Goal: Information Seeking & Learning: Learn about a topic

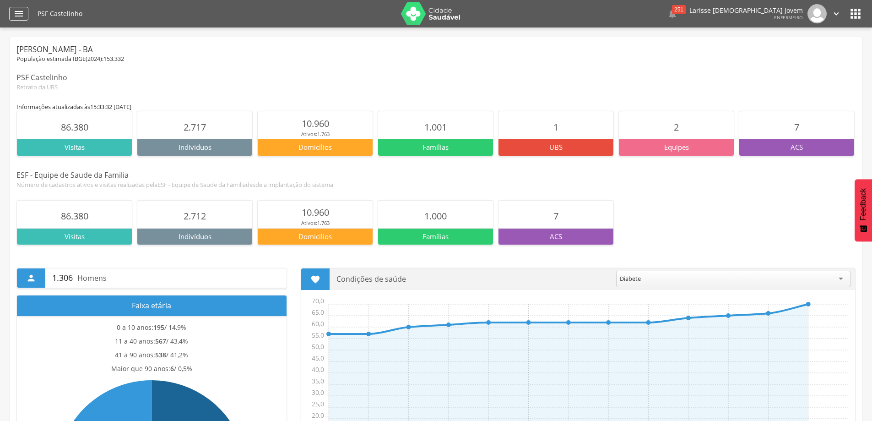
click at [16, 17] on icon "" at bounding box center [18, 13] width 11 height 11
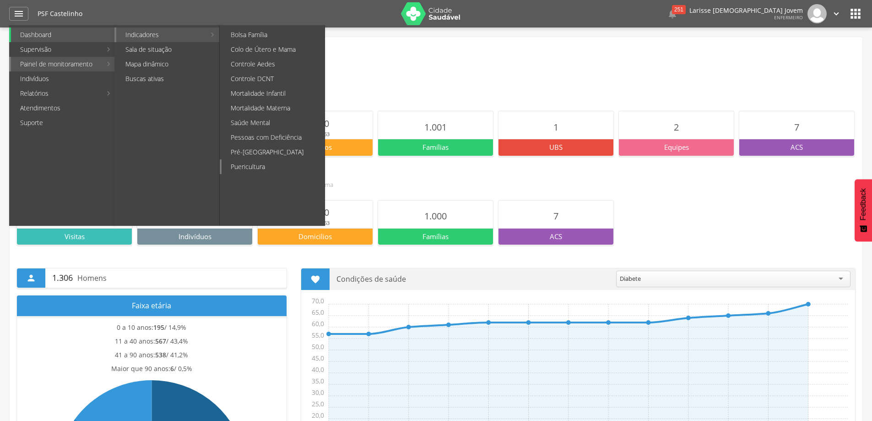
click at [263, 164] on link "Puericultura" at bounding box center [273, 166] width 103 height 15
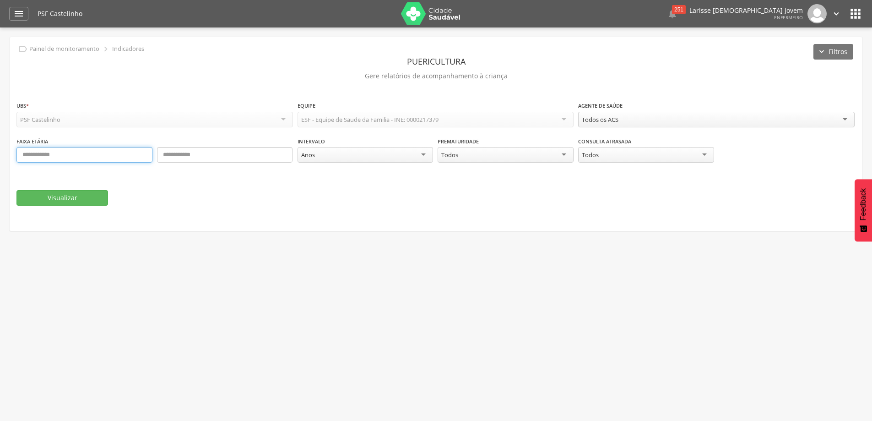
click at [97, 156] on input "text" at bounding box center [84, 155] width 136 height 16
type input "*"
click at [192, 157] on input "text" at bounding box center [225, 155] width 136 height 16
type input "*"
click at [49, 192] on button "Visualizar" at bounding box center [62, 198] width 92 height 16
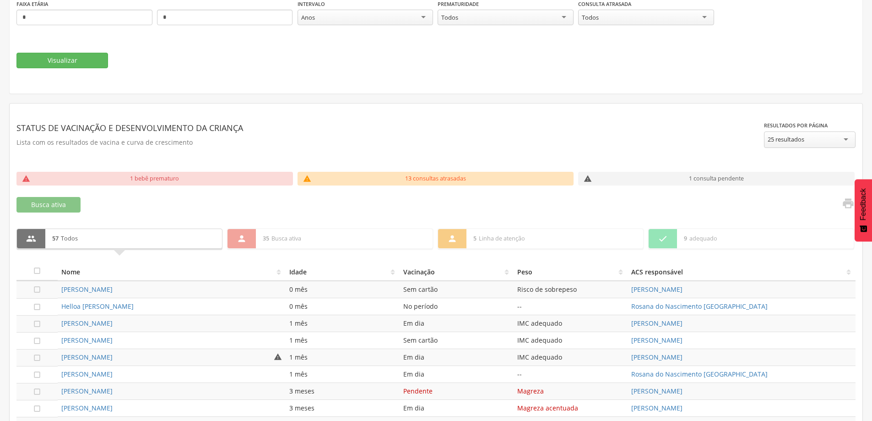
scroll to position [46, 0]
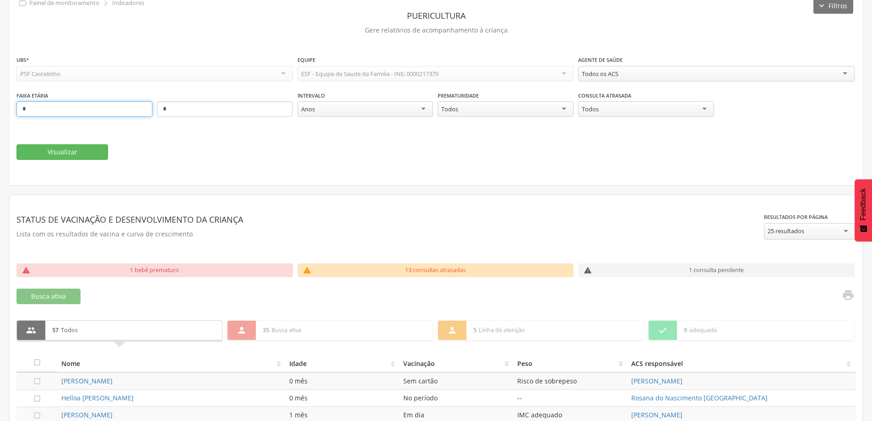
click at [76, 107] on input "*" at bounding box center [84, 109] width 136 height 16
type input "*"
click at [70, 151] on button "Visualizar" at bounding box center [62, 152] width 92 height 16
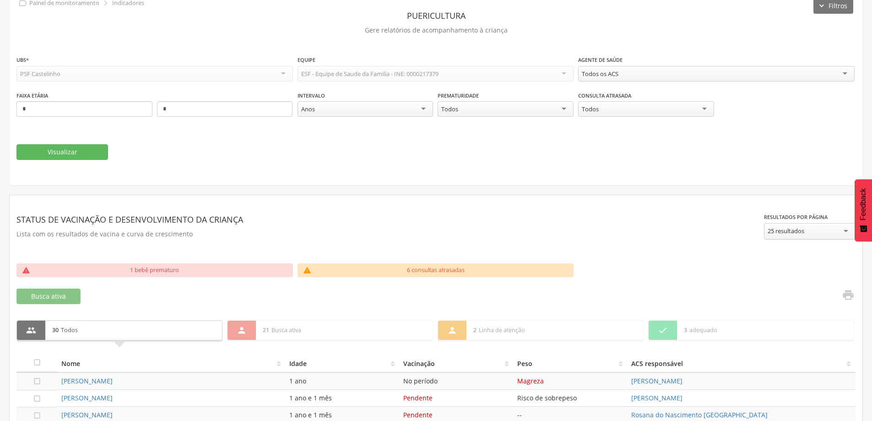
scroll to position [137, 0]
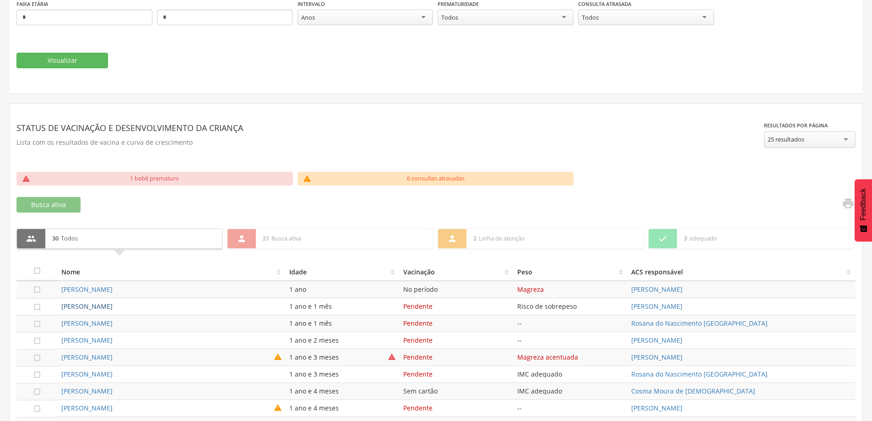
click at [113, 307] on link "[PERSON_NAME]" at bounding box center [86, 306] width 51 height 9
type input "**********"
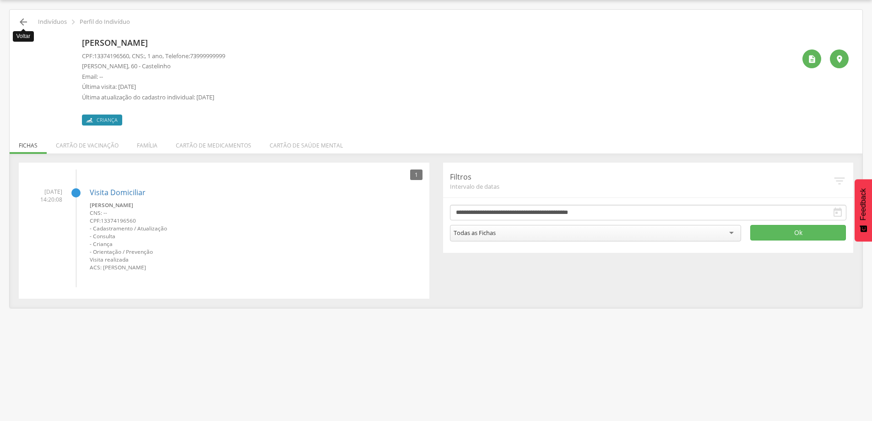
click at [25, 21] on icon "" at bounding box center [23, 21] width 11 height 11
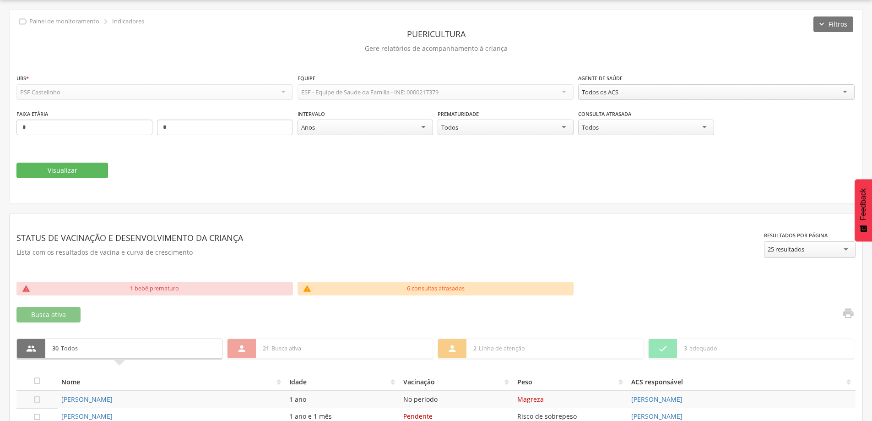
scroll to position [119, 0]
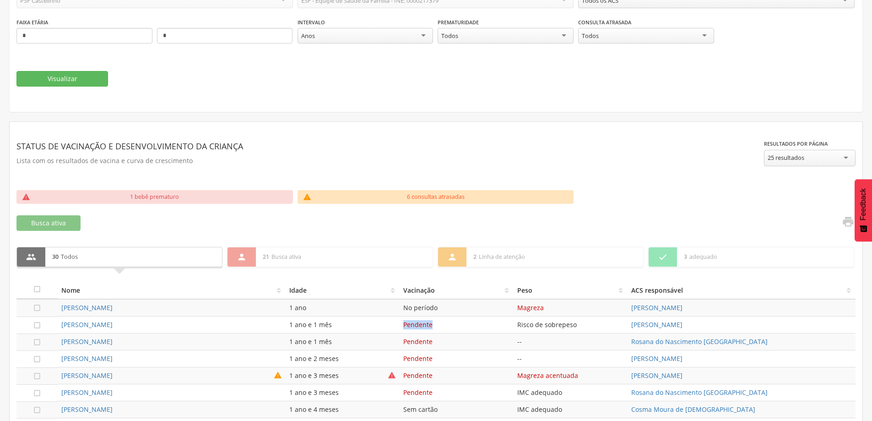
drag, startPoint x: 434, startPoint y: 324, endPoint x: 401, endPoint y: 327, distance: 34.0
click at [401, 327] on td "Pendente" at bounding box center [457, 324] width 114 height 17
drag, startPoint x: 336, startPoint y: 325, endPoint x: 277, endPoint y: 331, distance: 59.4
click at [277, 331] on tr " [PERSON_NAME] 1 ano e 1 mês Pendente Risco de sobrepeso [PERSON_NAME]" at bounding box center [435, 324] width 839 height 17
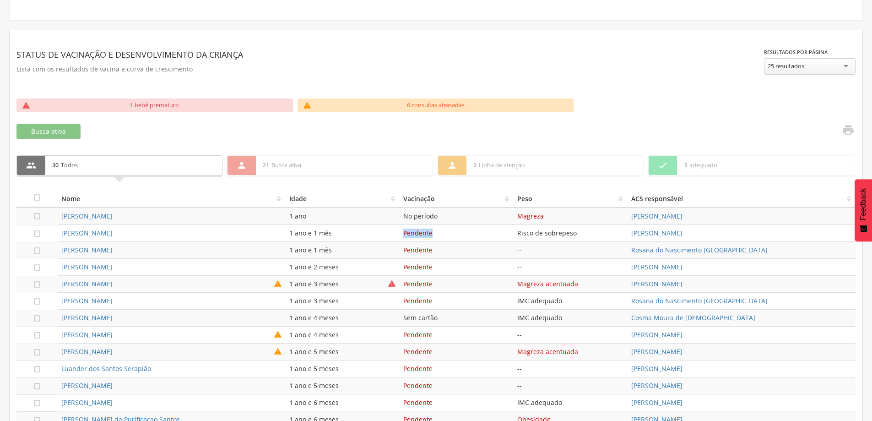
scroll to position [256, 0]
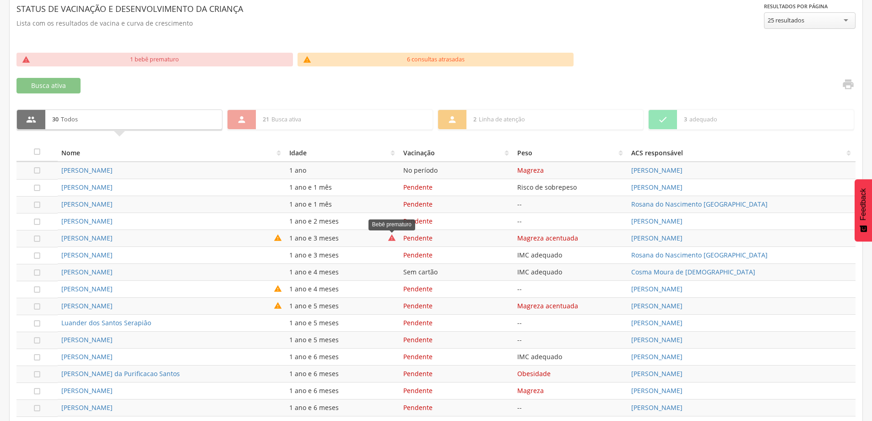
click at [392, 238] on icon "" at bounding box center [392, 237] width 8 height 9
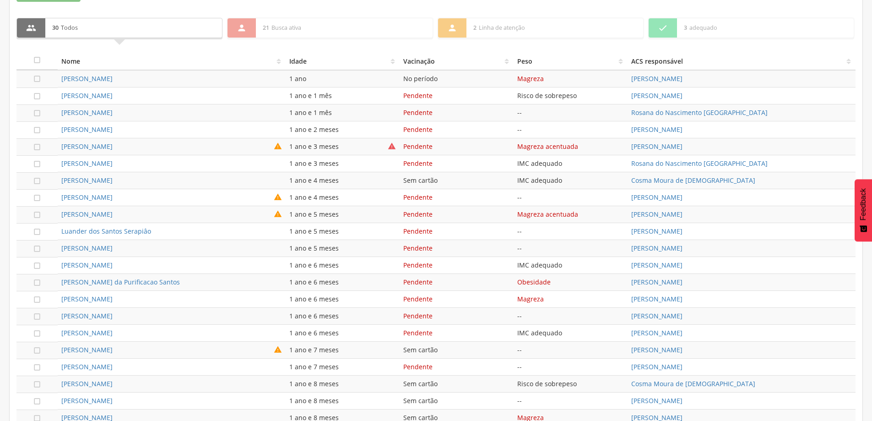
scroll to position [211, 0]
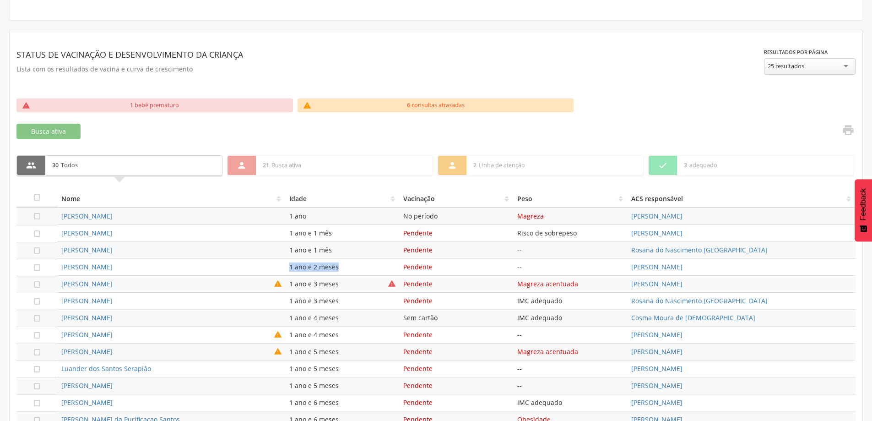
drag, startPoint x: 287, startPoint y: 267, endPoint x: 339, endPoint y: 265, distance: 52.2
click at [339, 265] on td "1 ano e 2 meses" at bounding box center [343, 267] width 114 height 17
drag, startPoint x: 429, startPoint y: 274, endPoint x: 391, endPoint y: 280, distance: 38.4
click at [391, 280] on tbody " [PERSON_NAME] 1 ano No período [PERSON_NAME]  [PERSON_NAME] 1 ano e 1 mês Pe…" at bounding box center [435, 419] width 839 height 424
click at [506, 335] on td "Pendente" at bounding box center [457, 334] width 114 height 17
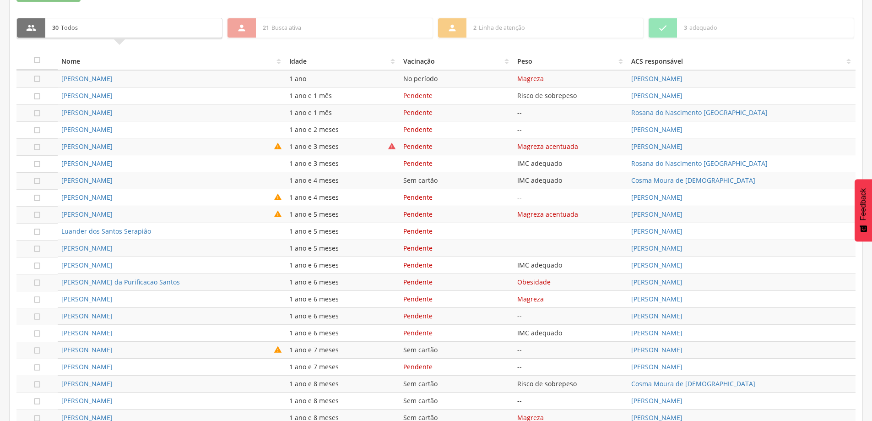
scroll to position [394, 0]
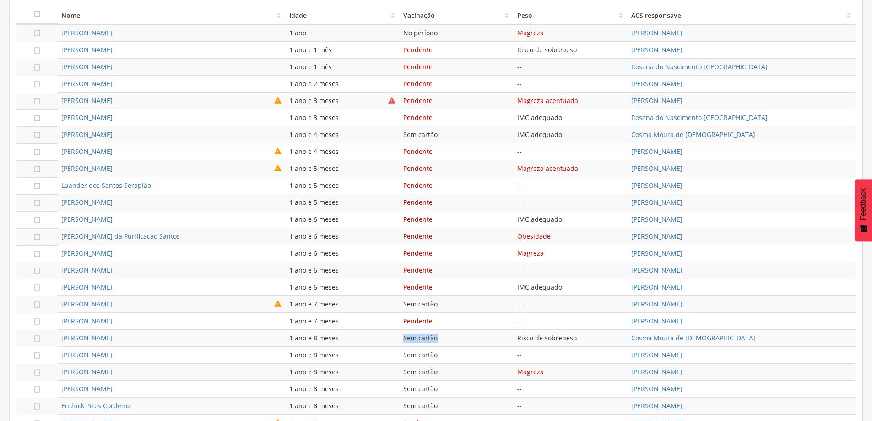
drag, startPoint x: 440, startPoint y: 337, endPoint x: 385, endPoint y: 338, distance: 54.5
click at [385, 338] on tr " [PERSON_NAME] Paes 1 ano e 8 meses Sem cartão Risco de sobrepeso Cosma Moura …" at bounding box center [435, 338] width 839 height 17
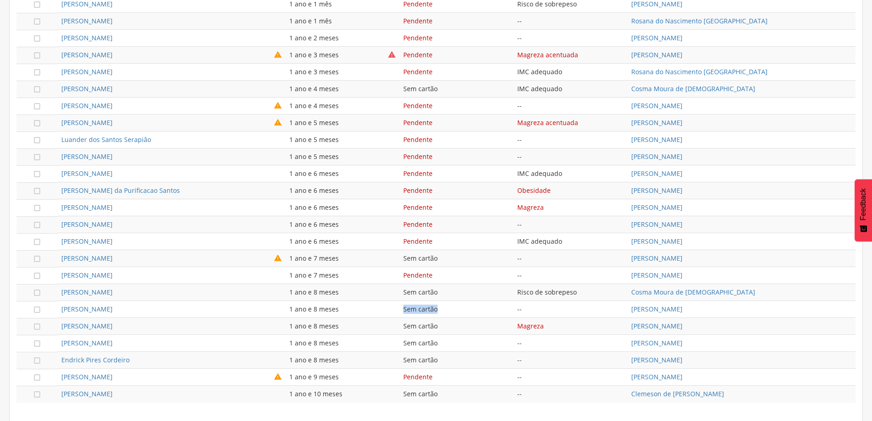
drag, startPoint x: 440, startPoint y: 307, endPoint x: 380, endPoint y: 303, distance: 59.6
click at [393, 313] on tr " [PERSON_NAME] 1 ano e 8 meses Sem cartão -- [PERSON_NAME]" at bounding box center [435, 309] width 839 height 17
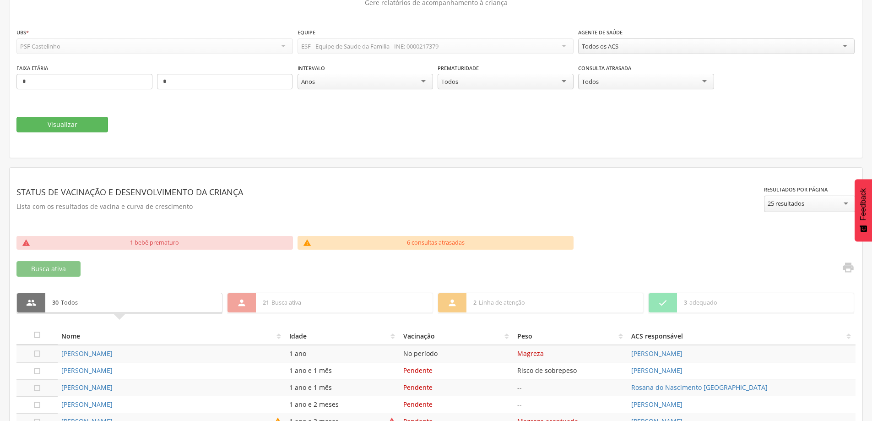
scroll to position [0, 0]
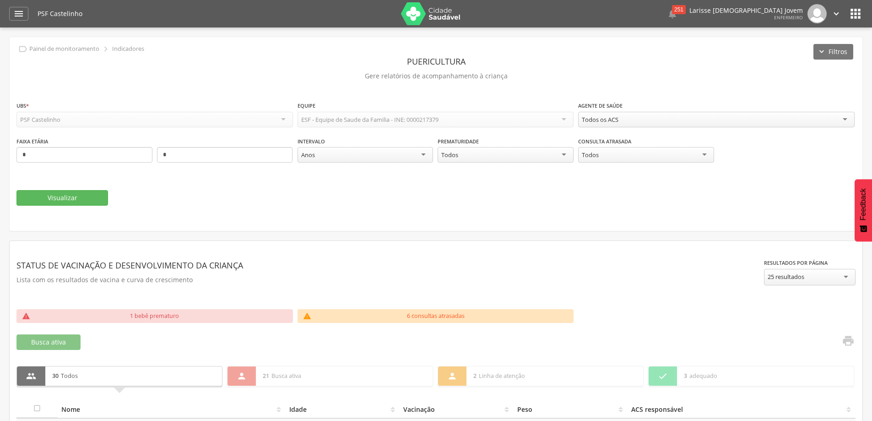
click at [8, 7] on header " Dashboard Supervisão Produtividade Mapa da Cidade App desatualizado Última si…" at bounding box center [436, 13] width 872 height 27
click at [16, 10] on icon "" at bounding box center [18, 13] width 11 height 11
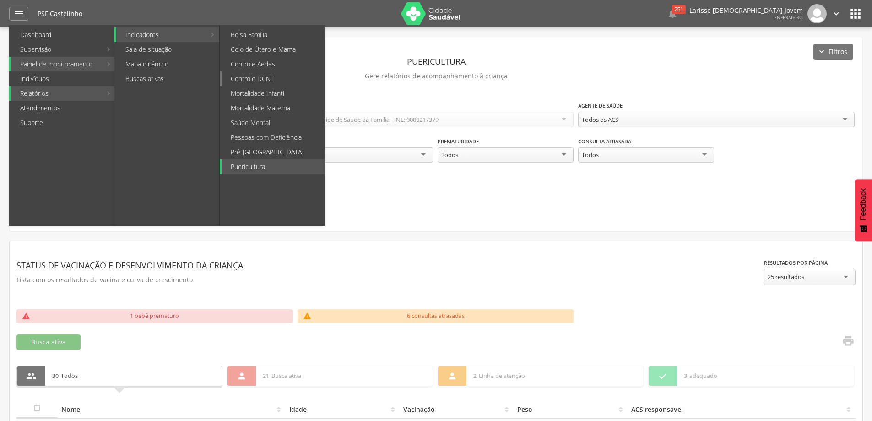
click at [271, 73] on link "Controle DCNT" at bounding box center [273, 78] width 103 height 15
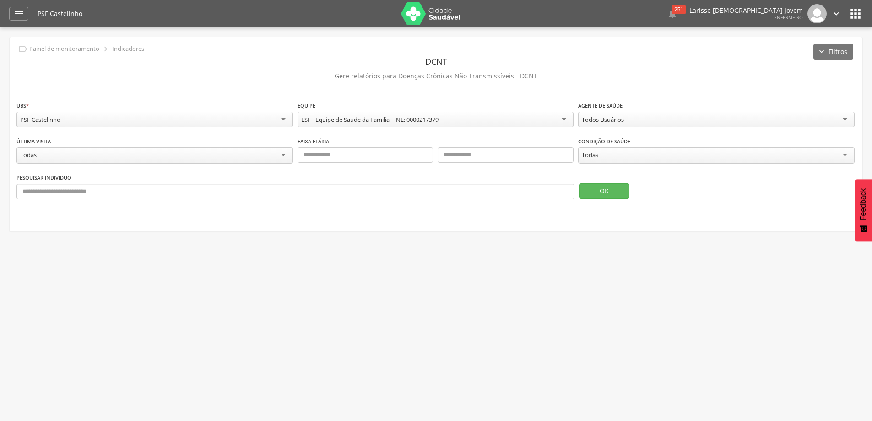
click at [615, 117] on div "Todos Usuários" at bounding box center [603, 119] width 42 height 8
click at [453, 285] on div " Supervisão  Distritos  Ubs Coordenador: - [PERSON_NAME] / BA Intervalo de T…" at bounding box center [436, 237] width 872 height 421
click at [98, 160] on div "Todas" at bounding box center [154, 155] width 277 height 16
click at [632, 152] on div "Todas" at bounding box center [716, 155] width 277 height 16
click at [602, 182] on button "OK" at bounding box center [604, 190] width 50 height 16
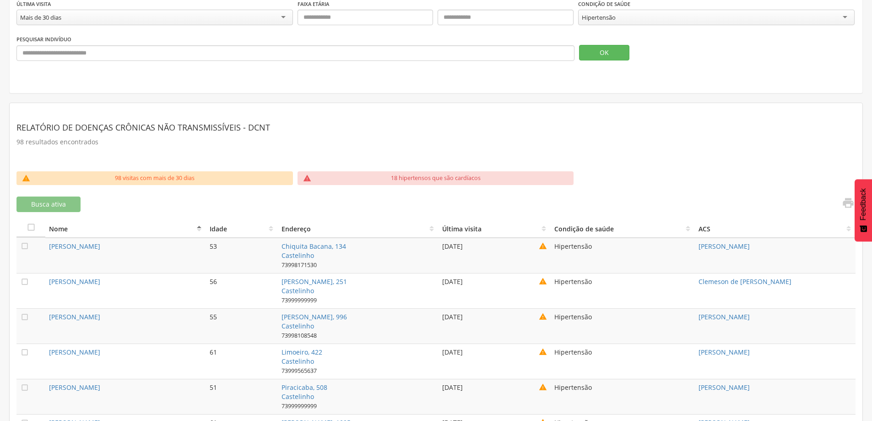
scroll to position [275, 0]
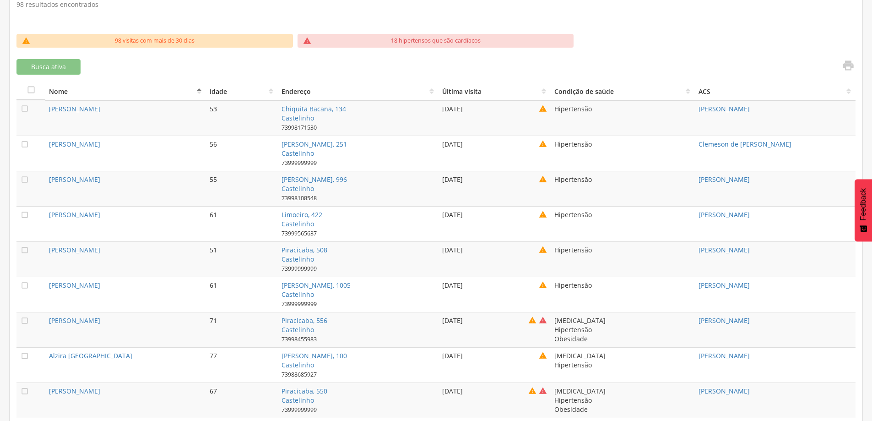
drag, startPoint x: 482, startPoint y: 114, endPoint x: 436, endPoint y: 110, distance: 45.9
click at [436, 110] on tr " [PERSON_NAME] [STREET_ADDRESS] 73998171530 [DATE]  Hipertensão [PERSON_NAME]" at bounding box center [435, 118] width 839 height 36
click at [446, 134] on td "[DATE] " at bounding box center [495, 118] width 112 height 36
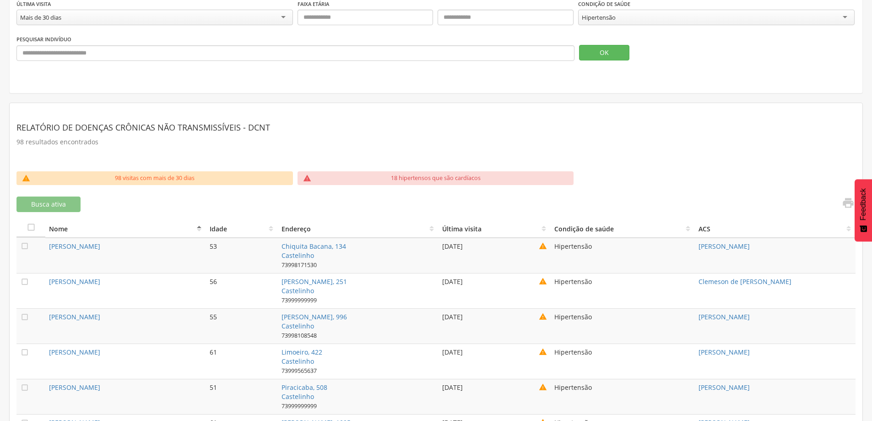
scroll to position [229, 0]
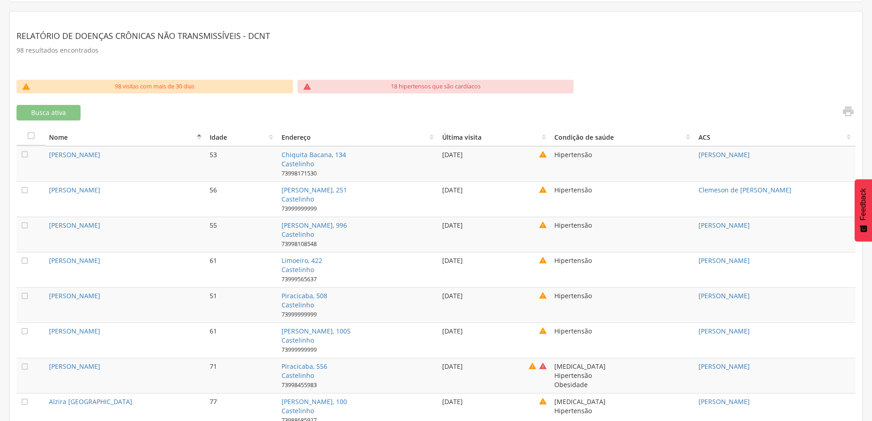
drag, startPoint x: 490, startPoint y: 151, endPoint x: 279, endPoint y: 155, distance: 211.1
click at [435, 152] on tr " [PERSON_NAME] [STREET_ADDRESS] 73998171530 [DATE]  Hipertensão [PERSON_NAME]" at bounding box center [435, 164] width 839 height 36
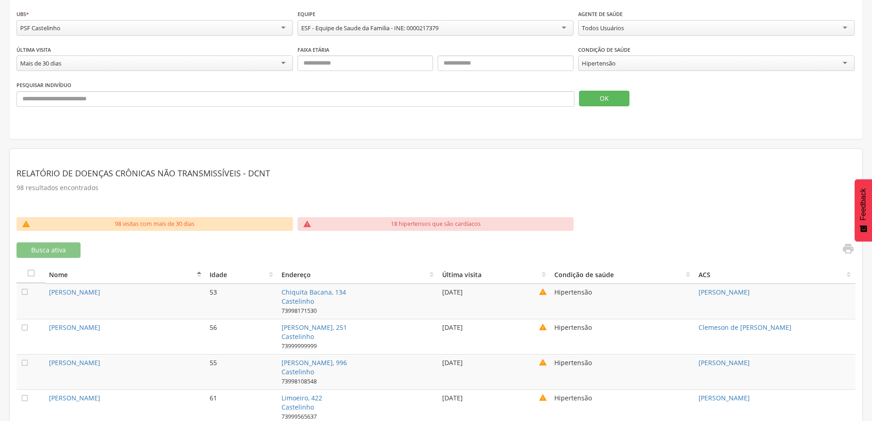
scroll to position [0, 0]
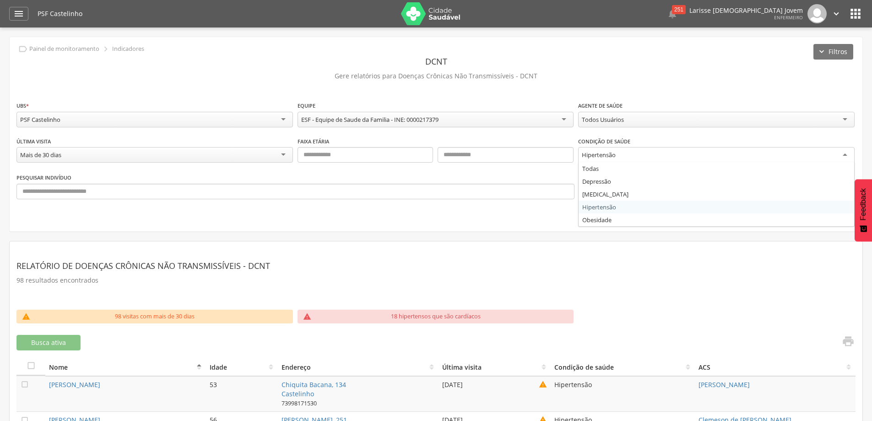
click at [659, 152] on div "Hipertensão" at bounding box center [716, 155] width 277 height 16
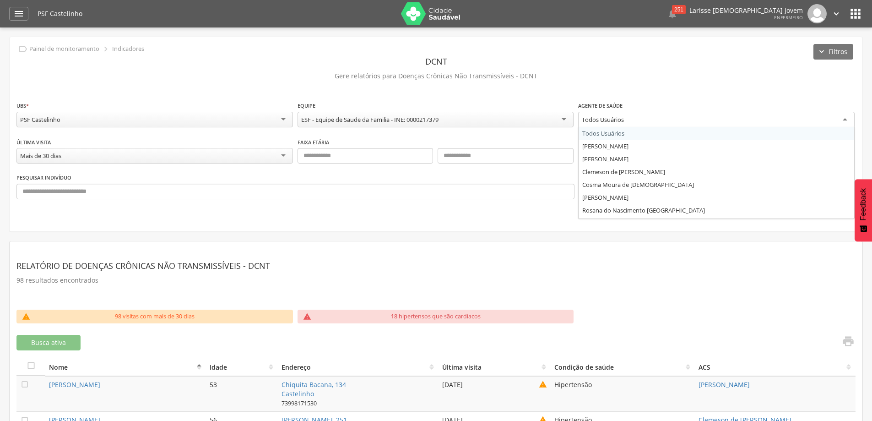
click at [650, 120] on div "Todos Usuários" at bounding box center [716, 120] width 277 height 16
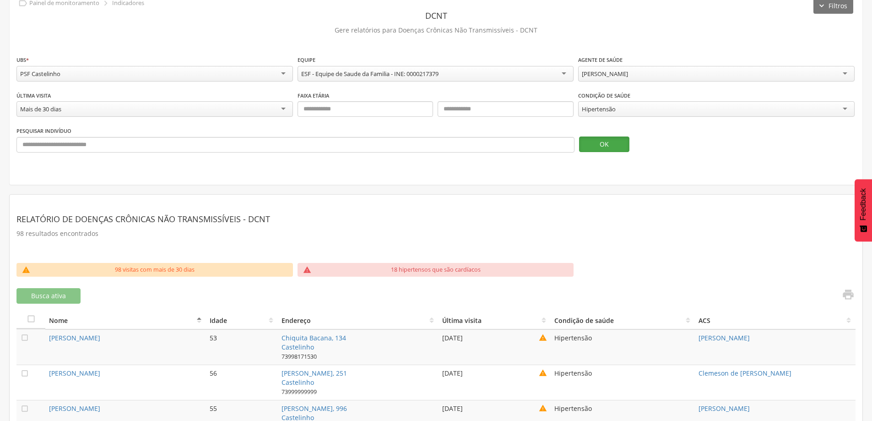
click at [618, 145] on button "OK" at bounding box center [604, 144] width 50 height 16
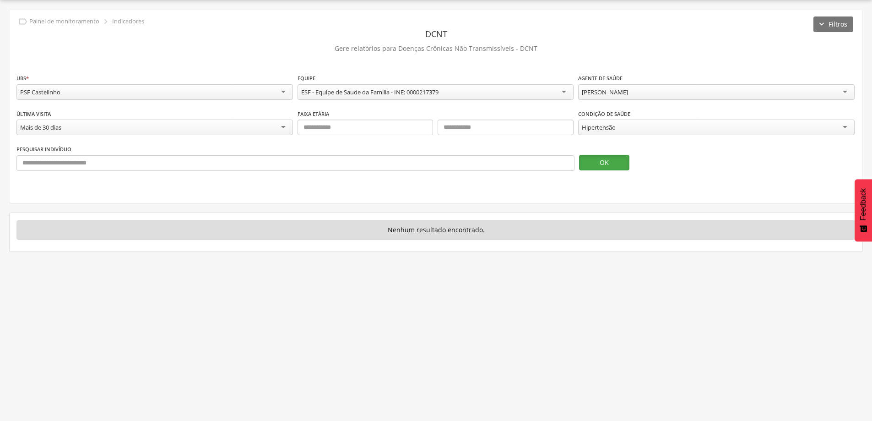
click at [601, 168] on button "OK" at bounding box center [604, 163] width 50 height 16
click at [151, 134] on div "Mais de 30 dias" at bounding box center [154, 127] width 277 height 16
click at [617, 165] on button "OK" at bounding box center [604, 163] width 50 height 16
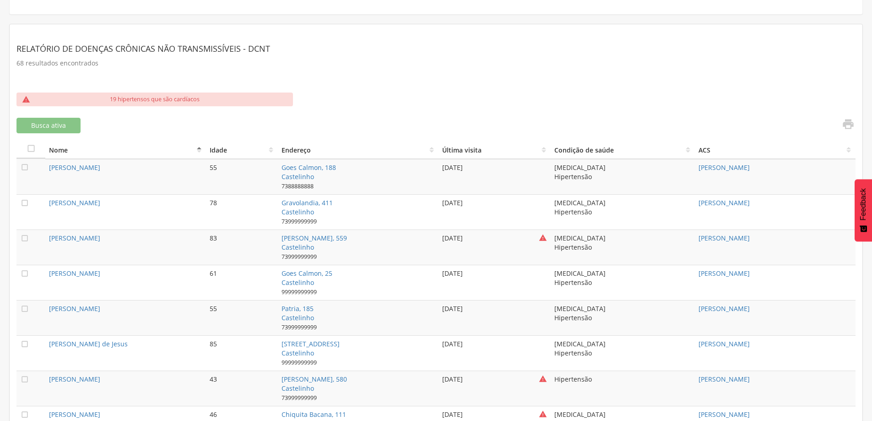
scroll to position [125, 0]
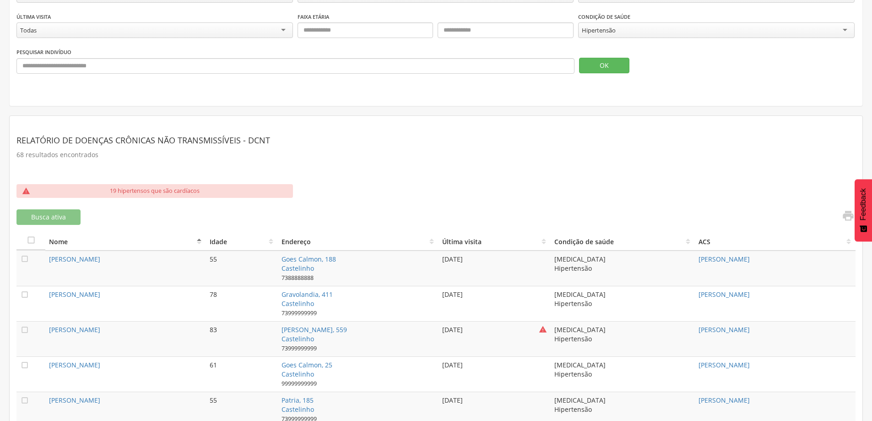
click at [76, 30] on div "Todas" at bounding box center [154, 30] width 277 height 16
click at [73, 48] on fieldset "**********" at bounding box center [435, 28] width 839 height 105
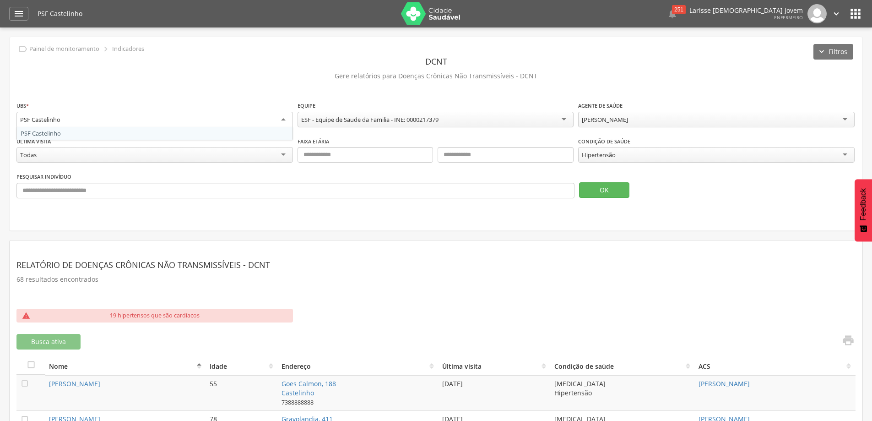
click at [127, 116] on div "PSF Castelinho" at bounding box center [154, 120] width 277 height 16
click at [178, 186] on input "text" at bounding box center [295, 191] width 558 height 16
click at [14, 11] on icon "" at bounding box center [18, 13] width 11 height 11
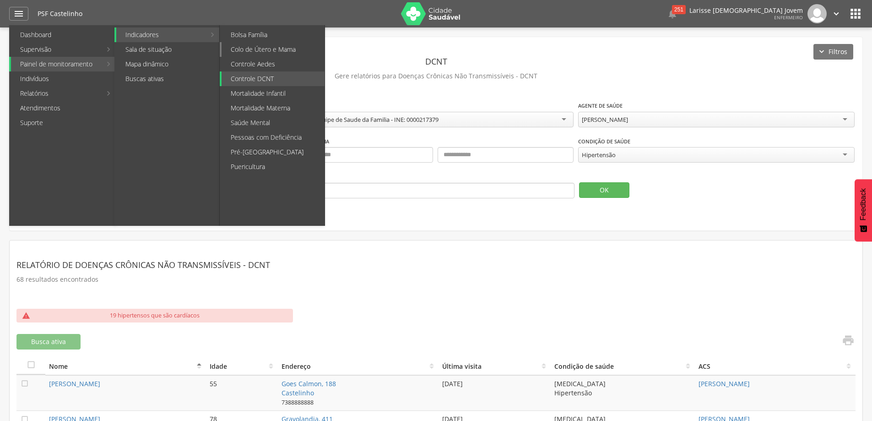
click at [278, 50] on link "Colo de Útero e Mama" at bounding box center [273, 49] width 103 height 15
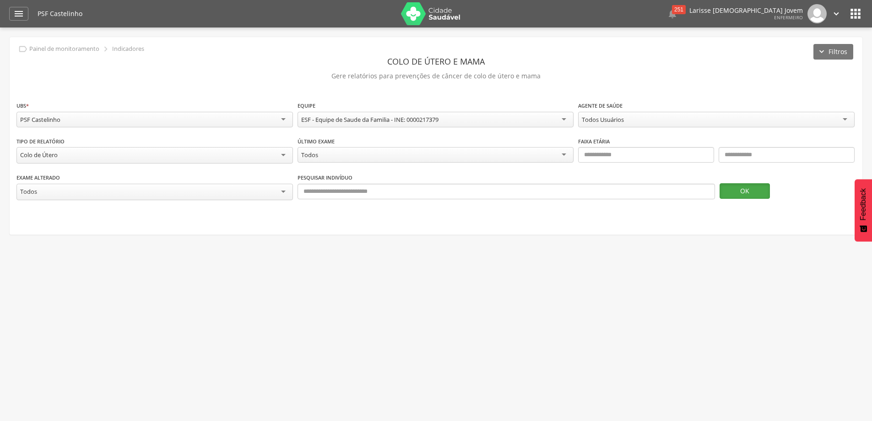
click at [742, 188] on button "OK" at bounding box center [745, 191] width 50 height 16
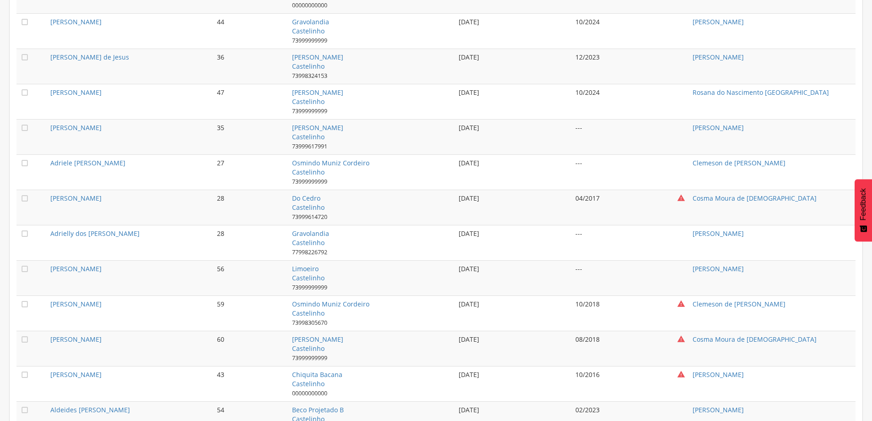
scroll to position [888, 0]
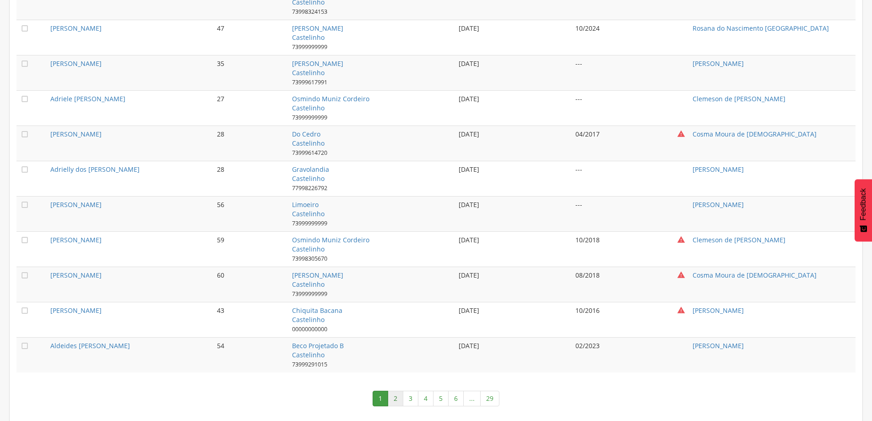
click at [398, 401] on link "2" at bounding box center [396, 399] width 16 height 16
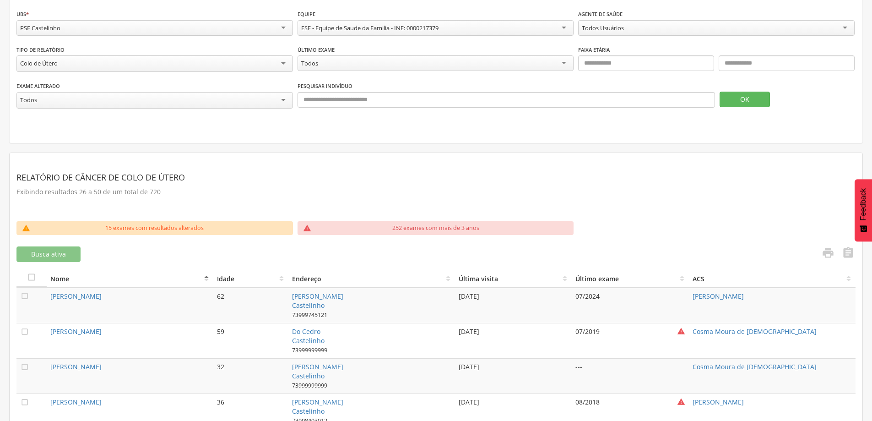
scroll to position [183, 0]
